Goal: Task Accomplishment & Management: Use online tool/utility

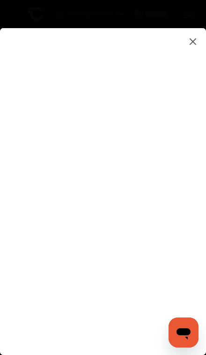
type input "**********"
click at [170, 216] on flutter-view "**********" at bounding box center [102, 210] width 191 height 348
click at [168, 214] on flutter-view at bounding box center [102, 210] width 191 height 348
click at [23, 335] on flutter-view at bounding box center [102, 210] width 191 height 348
click at [178, 199] on flutter-view at bounding box center [102, 210] width 191 height 348
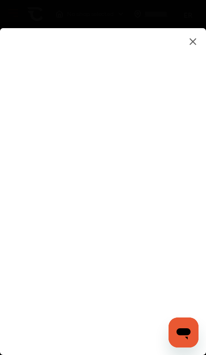
click at [178, 201] on flutter-view at bounding box center [102, 210] width 191 height 348
click at [177, 200] on flutter-view at bounding box center [102, 210] width 191 height 348
click at [174, 227] on flutter-view at bounding box center [102, 210] width 191 height 348
click at [173, 227] on flutter-view at bounding box center [102, 210] width 191 height 348
click at [153, 239] on flutter-view at bounding box center [102, 210] width 191 height 348
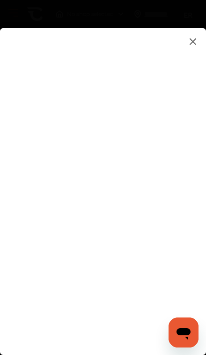
click at [176, 107] on flutter-view at bounding box center [102, 210] width 191 height 348
click at [172, 119] on flutter-view at bounding box center [102, 210] width 191 height 348
click at [168, 123] on flutter-view at bounding box center [102, 210] width 191 height 348
click at [158, 129] on flutter-view at bounding box center [102, 210] width 191 height 348
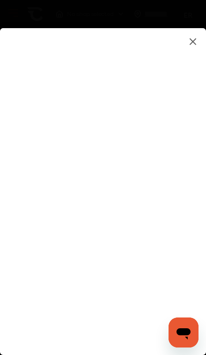
click at [177, 126] on flutter-view at bounding box center [102, 210] width 191 height 348
click at [184, 119] on flutter-view at bounding box center [102, 210] width 191 height 348
click at [176, 232] on flutter-view at bounding box center [102, 210] width 191 height 348
click at [197, 39] on img at bounding box center [192, 42] width 11 height 12
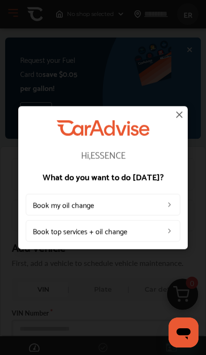
click at [201, 43] on div "Hi, ESSENCE What do you want to do [DATE]? Book my oil change Book top services…" at bounding box center [103, 177] width 206 height 355
click at [174, 119] on img at bounding box center [179, 114] width 11 height 11
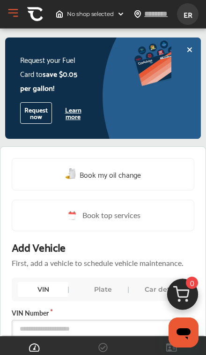
click at [186, 55] on div at bounding box center [189, 50] width 7 height 11
